Goal: Information Seeking & Learning: Learn about a topic

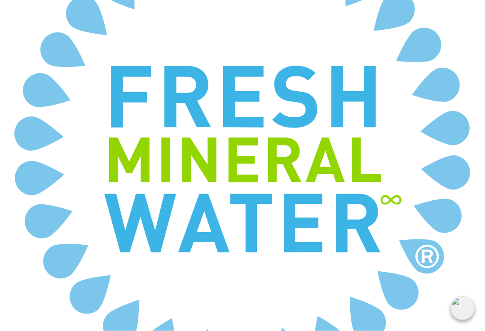
scroll to position [1134, 0]
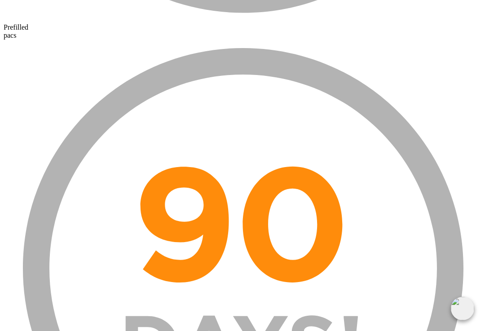
scroll to position [3156, 0]
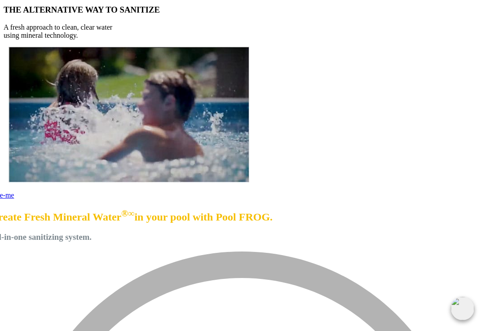
scroll to position [1531, 0]
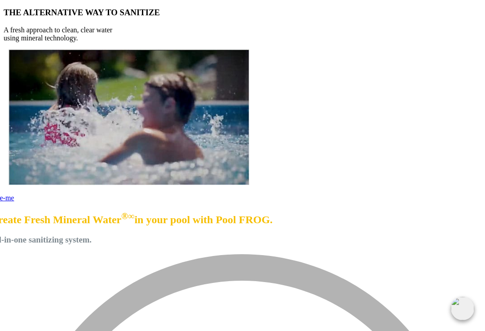
scroll to position [783, 0]
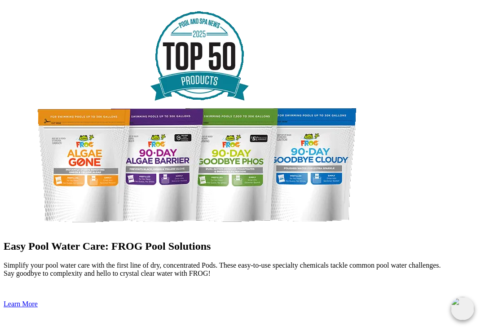
scroll to position [1292, 0]
